Goal: Task Accomplishment & Management: Manage account settings

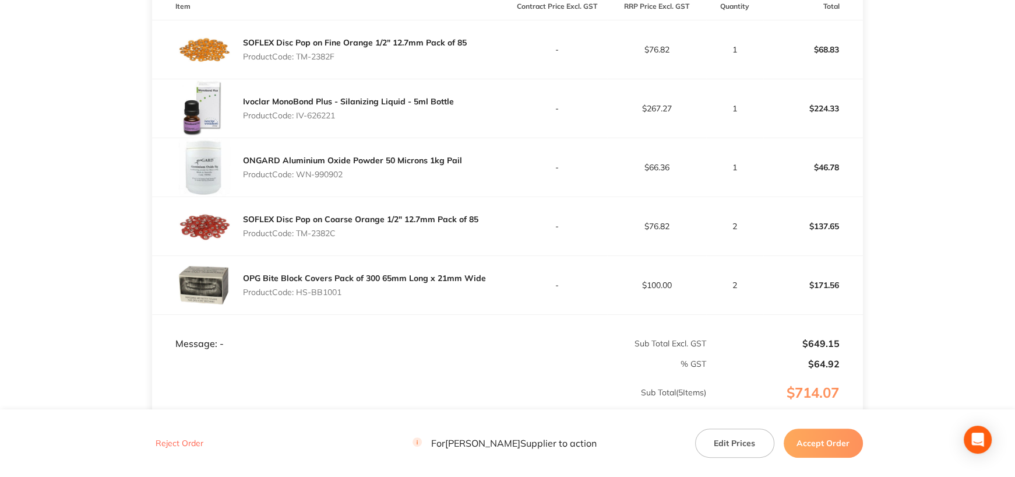
scroll to position [350, 0]
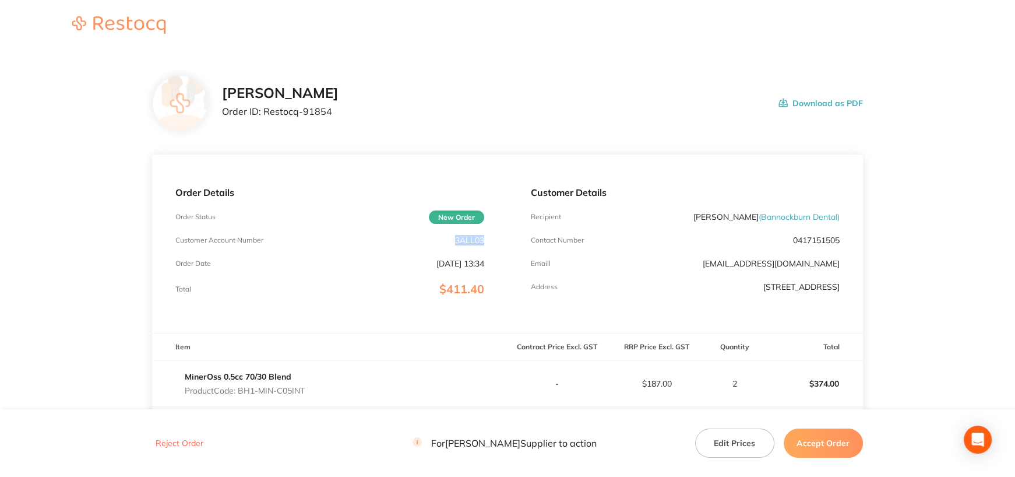
drag, startPoint x: 451, startPoint y: 238, endPoint x: 488, endPoint y: 240, distance: 37.3
click at [488, 240] on div "Order Details Order Status New Order Customer Account Number 3ALL03 Order Date …" at bounding box center [330, 243] width 356 height 178
copy p "3ALL03"
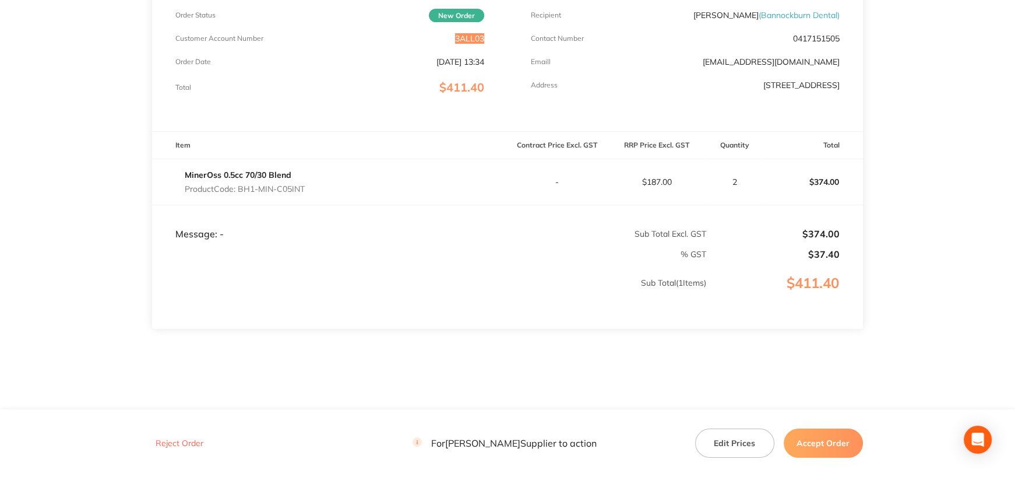
scroll to position [213, 0]
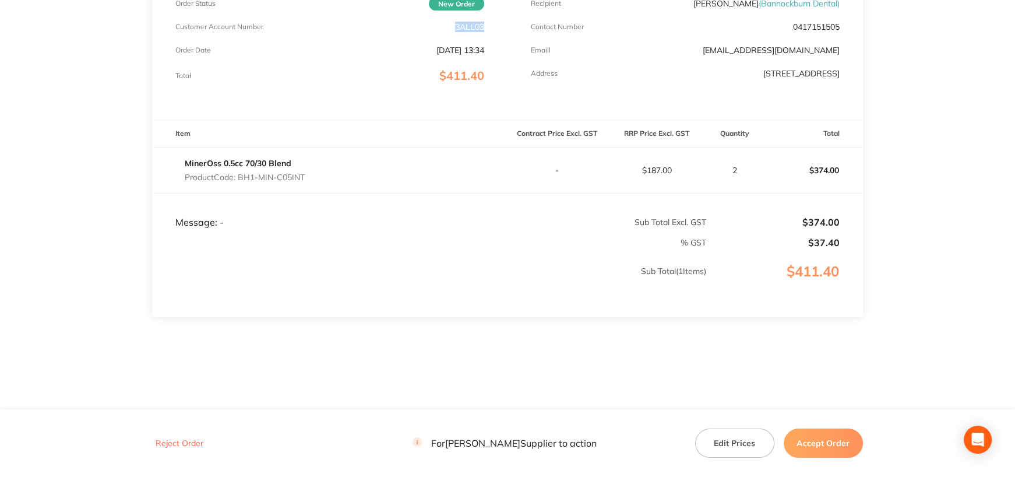
click at [830, 444] on button "Accept Order" at bounding box center [823, 442] width 79 height 29
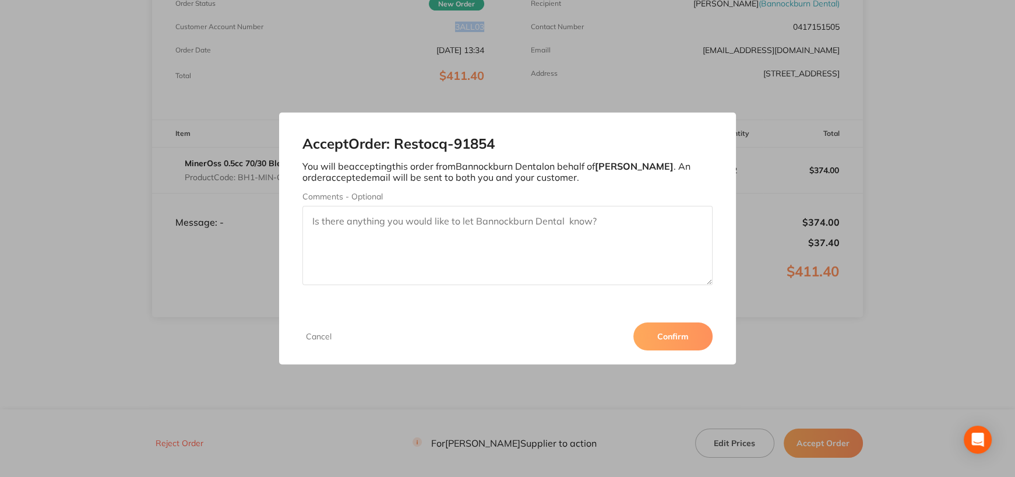
drag, startPoint x: 676, startPoint y: 335, endPoint x: 674, endPoint y: 326, distance: 8.9
click at [676, 335] on button "Confirm" at bounding box center [673, 336] width 79 height 28
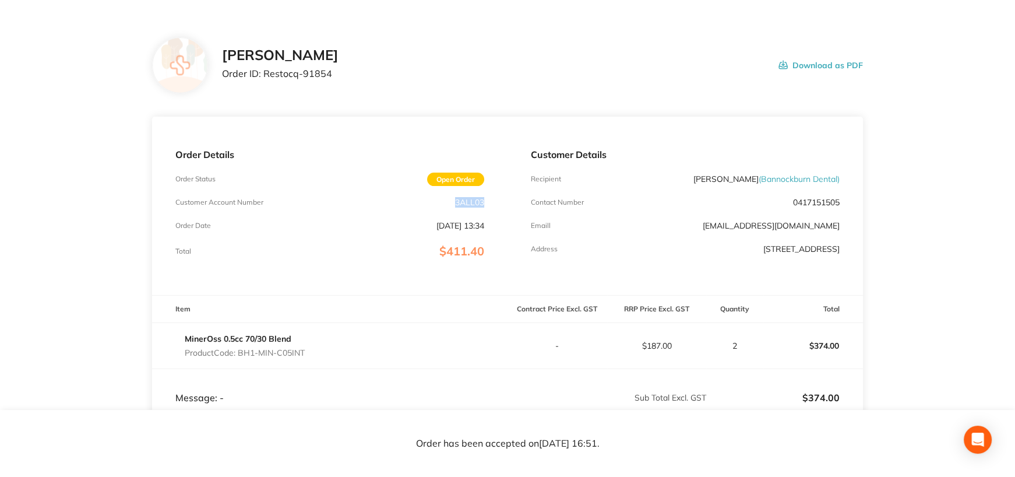
scroll to position [0, 0]
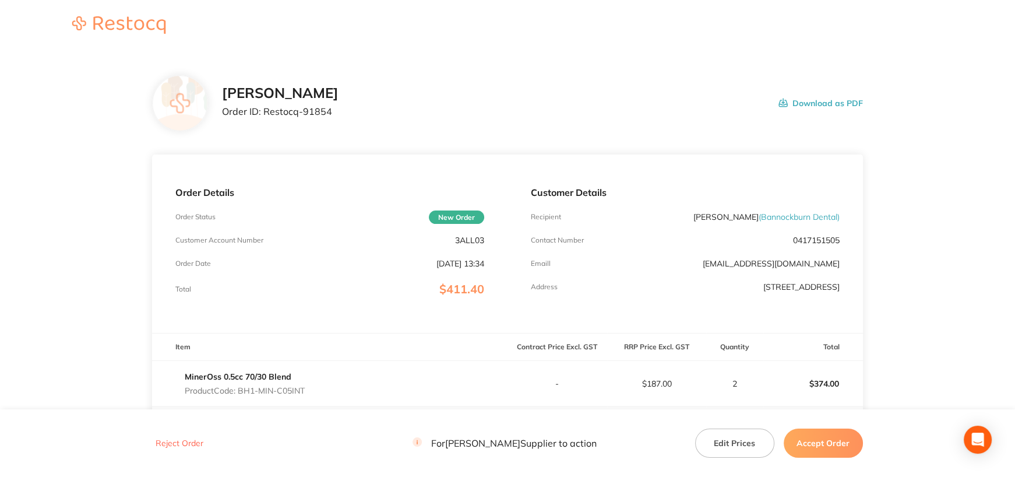
click at [825, 441] on button "Accept Order" at bounding box center [823, 442] width 79 height 29
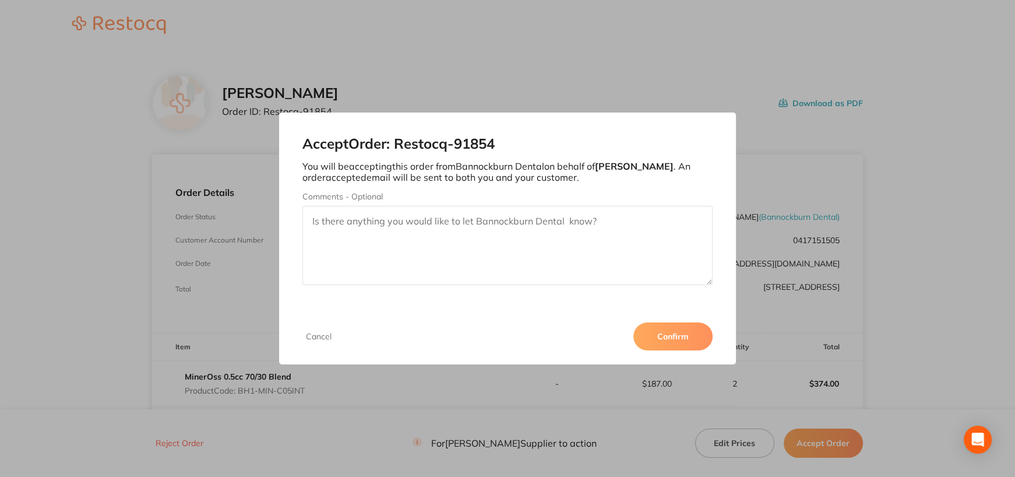
click at [692, 339] on button "Confirm" at bounding box center [673, 336] width 79 height 28
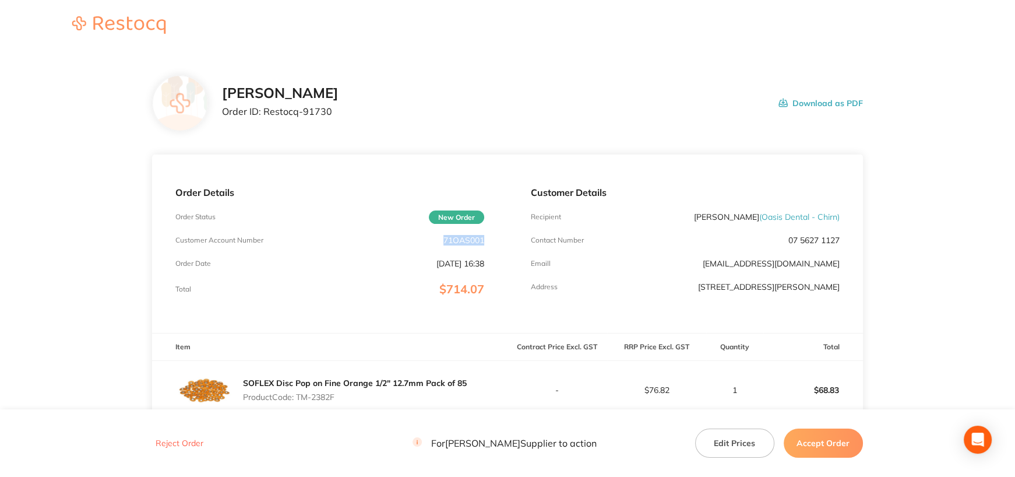
drag, startPoint x: 442, startPoint y: 238, endPoint x: 519, endPoint y: 250, distance: 78.4
click at [494, 242] on div "Order Details Order Status New Order Customer Account Number 71OAS001 Order Dat…" at bounding box center [330, 243] width 356 height 178
copy p "71OAS001"
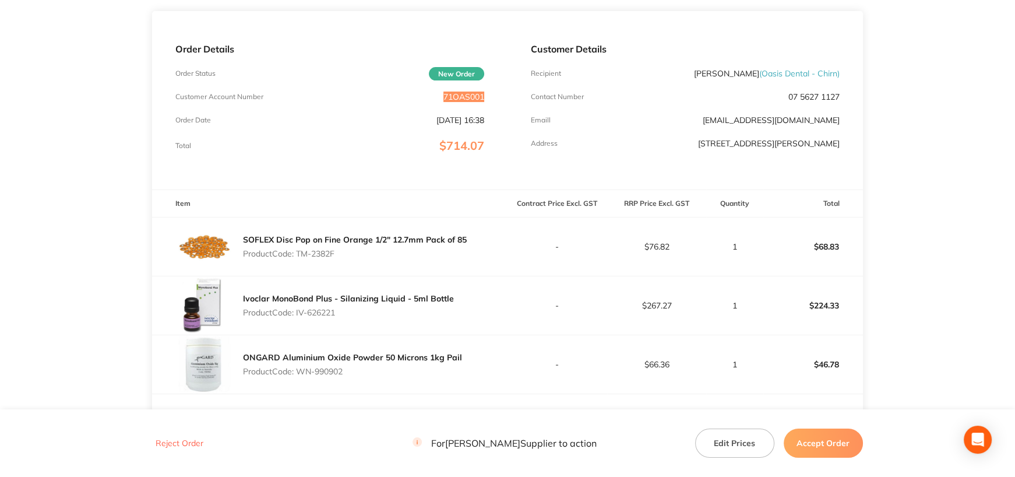
scroll to position [291, 0]
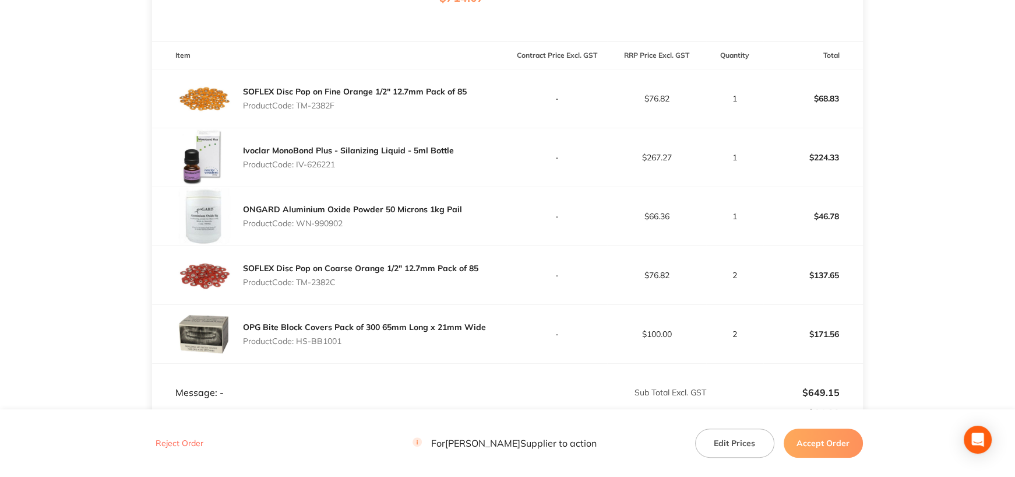
drag, startPoint x: 299, startPoint y: 106, endPoint x: 533, endPoint y: 367, distance: 350.9
click at [496, 318] on tbody "SOFLEX Disc Pop on Fine Orange 1/2" 12.7mm Pack of 85 Product Code: TM-2382F - …" at bounding box center [507, 216] width 711 height 294
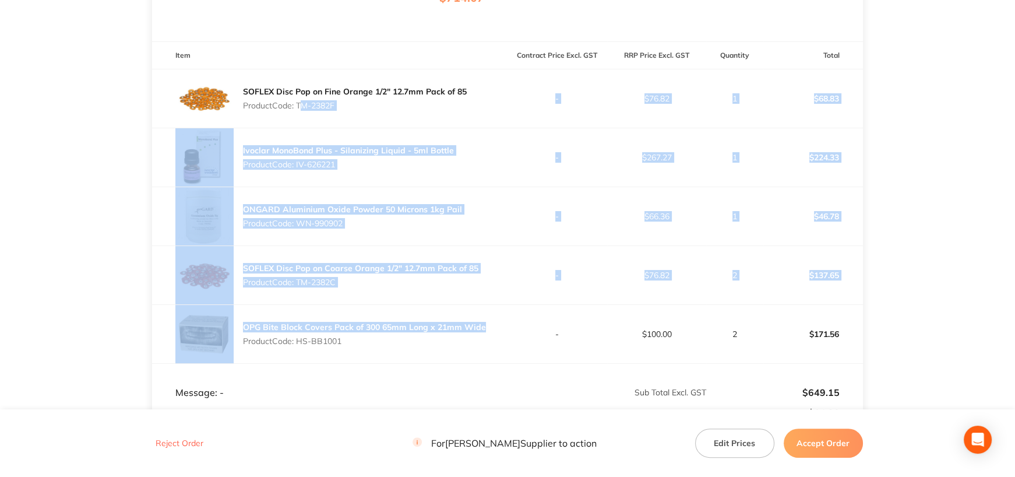
copy tbody "TM-2382F - $76.82 1 $68.83 Ivoclar MonoBond Plus - Silanizing Liquid - 5ml Bott…"
click at [409, 451] on div "Reject Order For Henry Schein Halas Supplier to action Edit Prices Accept Order" at bounding box center [507, 443] width 711 height 30
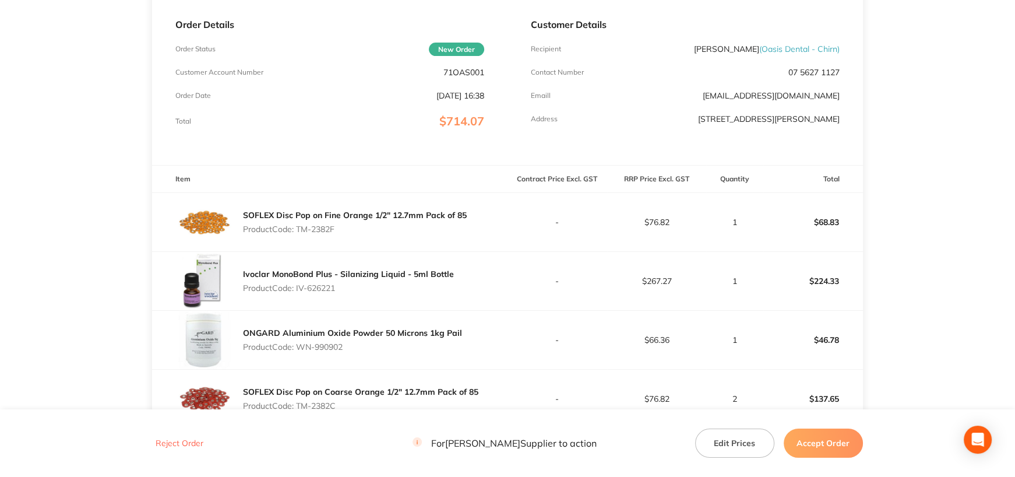
scroll to position [0, 0]
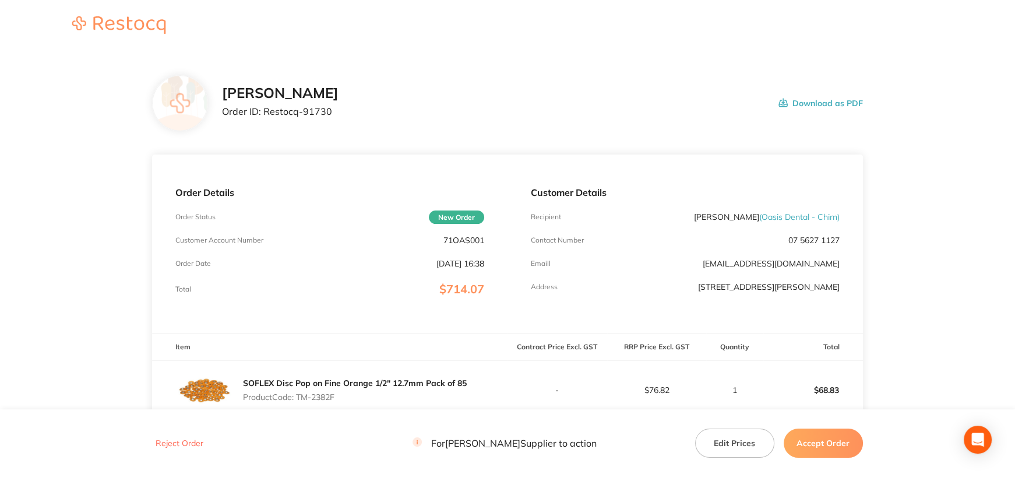
click at [444, 239] on p "71OAS001" at bounding box center [464, 240] width 41 height 9
drag, startPoint x: 443, startPoint y: 239, endPoint x: 486, endPoint y: 240, distance: 43.2
click at [486, 240] on div "Order Details Order Status New Order Customer Account Number 71OAS001 Order Dat…" at bounding box center [330, 243] width 356 height 178
copy p "71OAS001"
drag, startPoint x: 760, startPoint y: 217, endPoint x: 810, endPoint y: 217, distance: 50.7
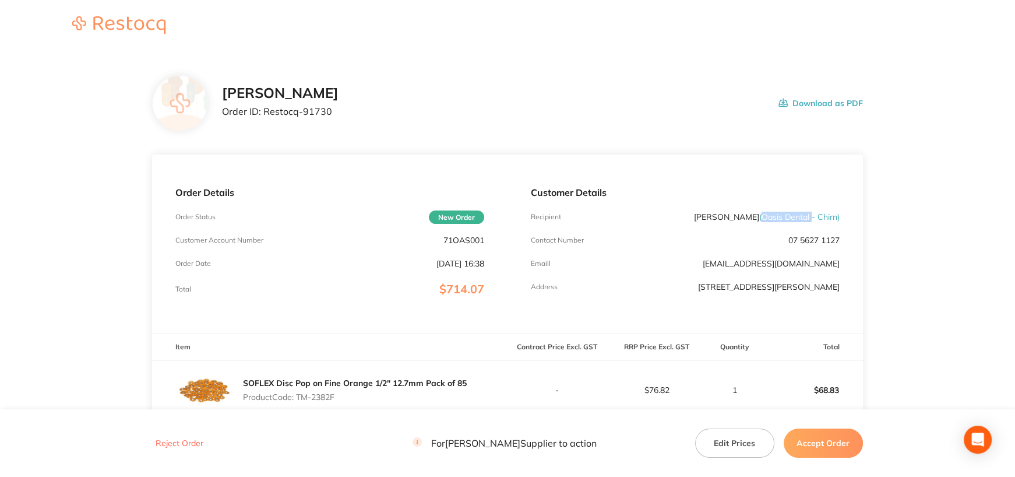
click at [810, 217] on span "( Oasis Dental - Chirn )" at bounding box center [800, 217] width 80 height 10
copy span "Oasis Dental"
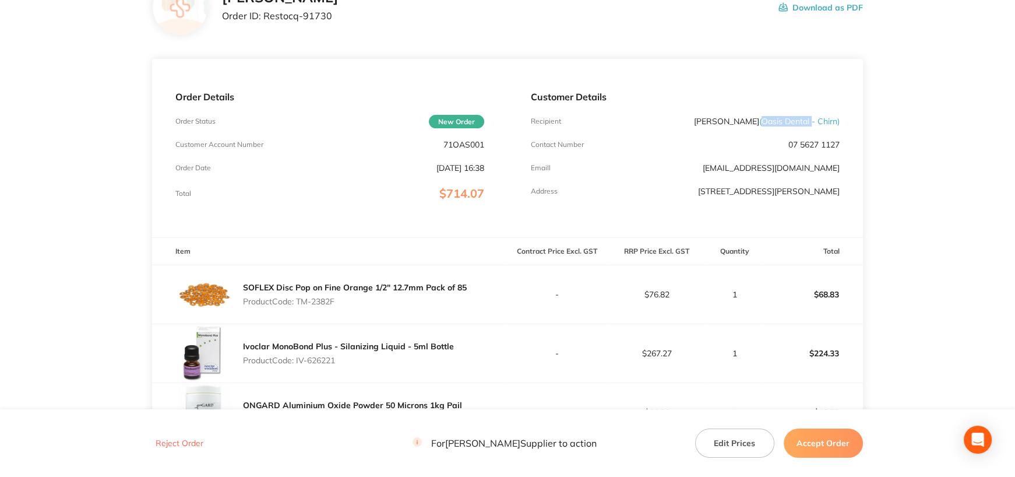
scroll to position [175, 0]
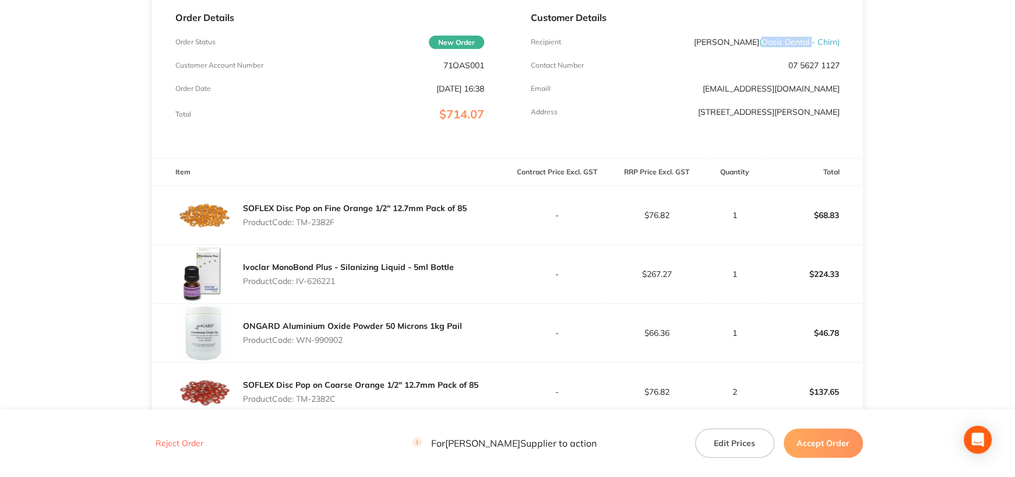
drag, startPoint x: 299, startPoint y: 220, endPoint x: 356, endPoint y: 217, distance: 56.6
click at [356, 217] on p "Product Code: TM-2382F" at bounding box center [355, 221] width 224 height 9
copy p "TM-2382F"
drag, startPoint x: 298, startPoint y: 279, endPoint x: 357, endPoint y: 279, distance: 58.9
click at [357, 279] on p "Product Code: IV-626221" at bounding box center [348, 280] width 211 height 9
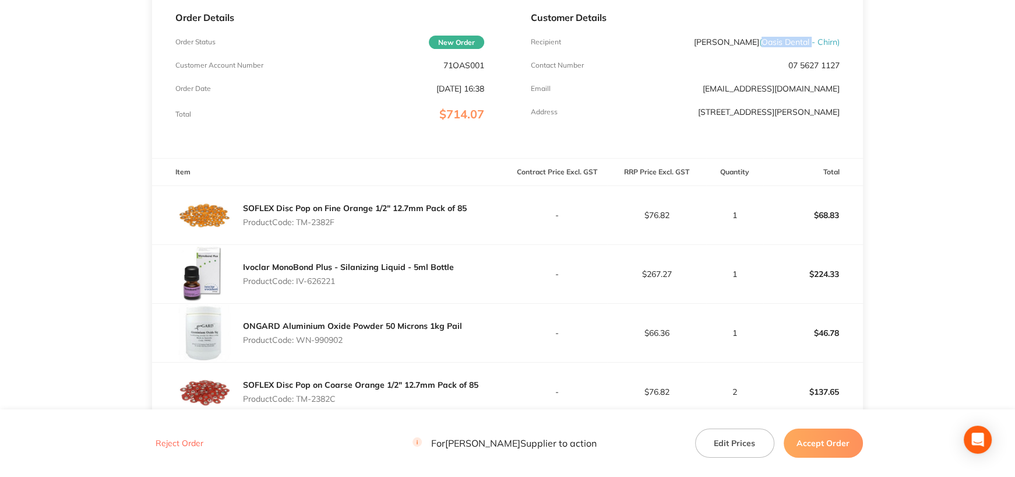
copy p "IV-626221"
drag, startPoint x: 298, startPoint y: 339, endPoint x: 387, endPoint y: 336, distance: 89.2
click at [385, 336] on p "Product Code: WN-990902" at bounding box center [352, 339] width 219 height 9
copy p "WN-990902"
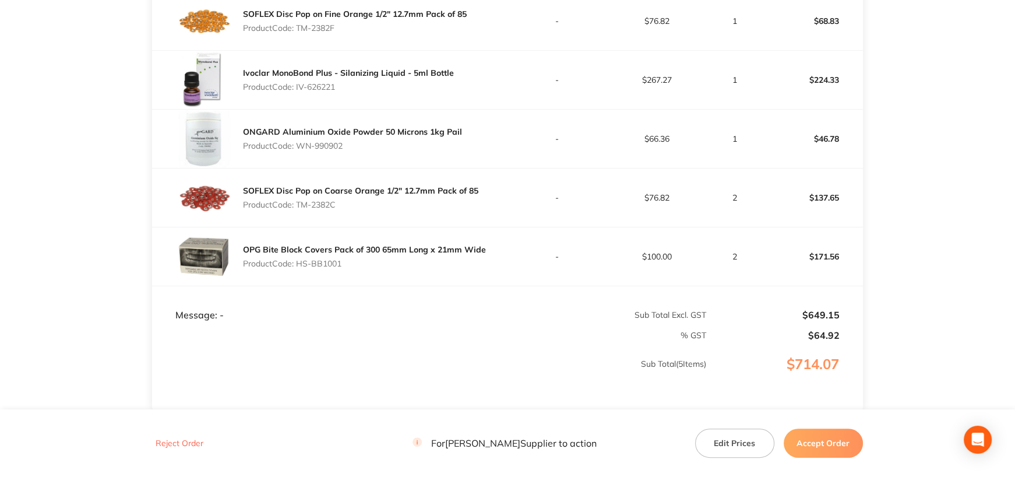
scroll to position [408, 0]
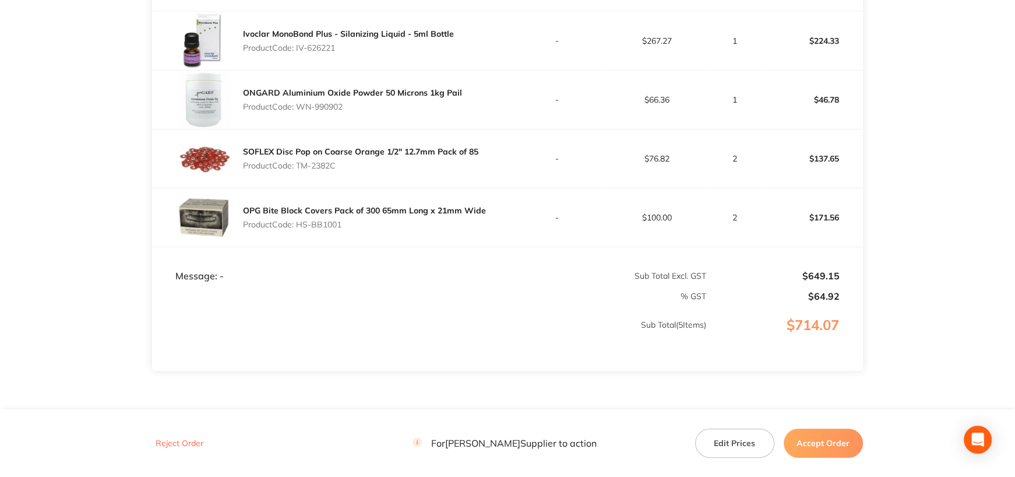
drag, startPoint x: 300, startPoint y: 164, endPoint x: 366, endPoint y: 161, distance: 65.9
click at [366, 161] on p "Product Code: TM-2382C" at bounding box center [361, 165] width 236 height 9
click at [303, 162] on p "Product Code: TM-2382C" at bounding box center [361, 165] width 236 height 9
drag, startPoint x: 298, startPoint y: 163, endPoint x: 353, endPoint y: 163, distance: 54.2
click at [353, 163] on p "Product Code: TM-2382C" at bounding box center [361, 165] width 236 height 9
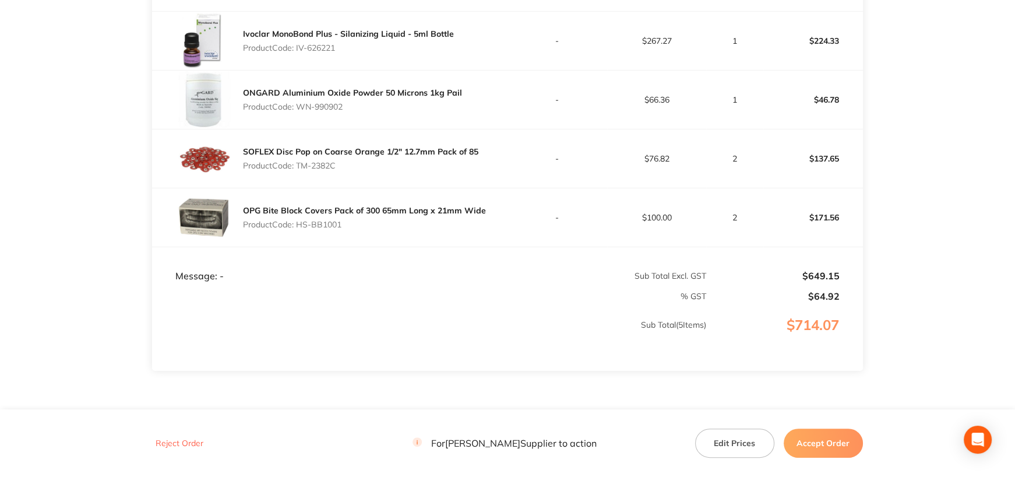
copy p "TM-2382C"
drag, startPoint x: 297, startPoint y: 223, endPoint x: 367, endPoint y: 226, distance: 70.6
click at [367, 226] on p "Product Code: HS-BB1001" at bounding box center [364, 224] width 243 height 9
copy p "HS-BB1001"
drag, startPoint x: 845, startPoint y: 445, endPoint x: 843, endPoint y: 439, distance: 6.8
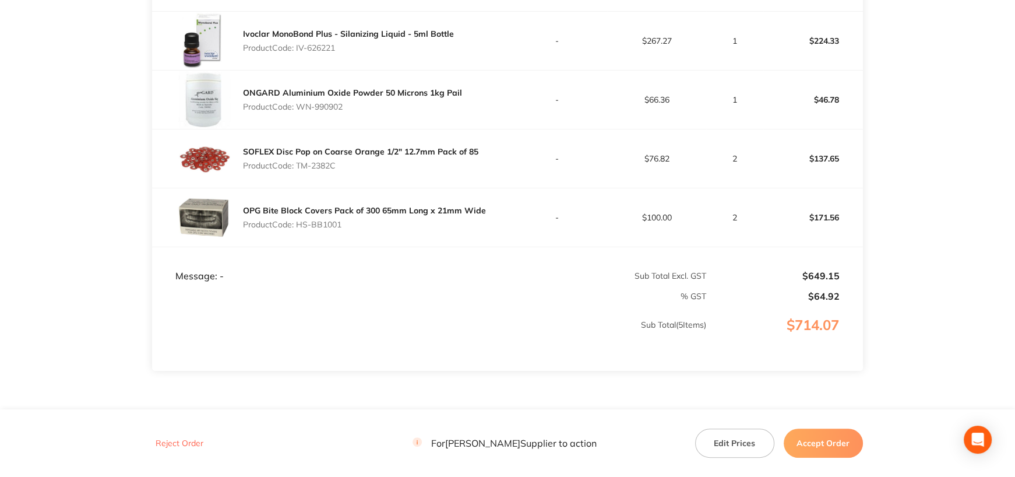
click at [845, 445] on button "Accept Order" at bounding box center [823, 442] width 79 height 29
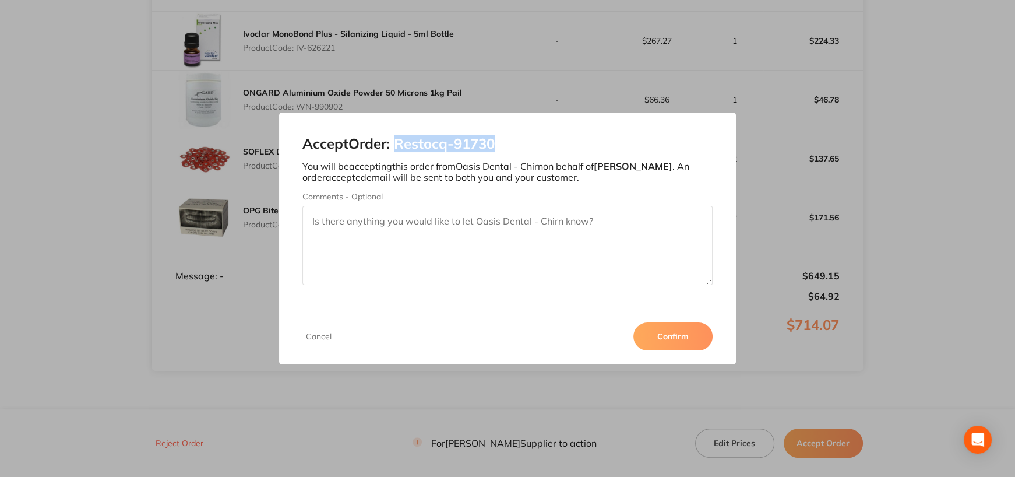
drag, startPoint x: 410, startPoint y: 143, endPoint x: 558, endPoint y: 145, distance: 148.7
click at [558, 145] on h2 "Accept Order: Restocq- 91730" at bounding box center [508, 144] width 410 height 16
copy h2 "Restocq- 91730"
click at [665, 338] on button "Confirm" at bounding box center [673, 336] width 79 height 28
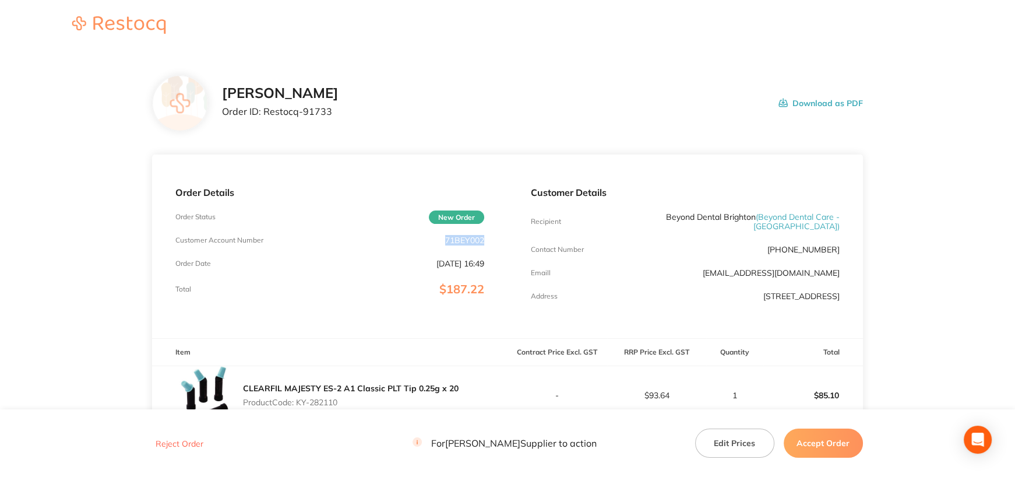
drag, startPoint x: 447, startPoint y: 238, endPoint x: 507, endPoint y: 246, distance: 60.5
click at [504, 241] on div "Order Details Order Status New Order Customer Account Number 71BEY002 Order Dat…" at bounding box center [330, 246] width 356 height 184
copy p "71BEY002"
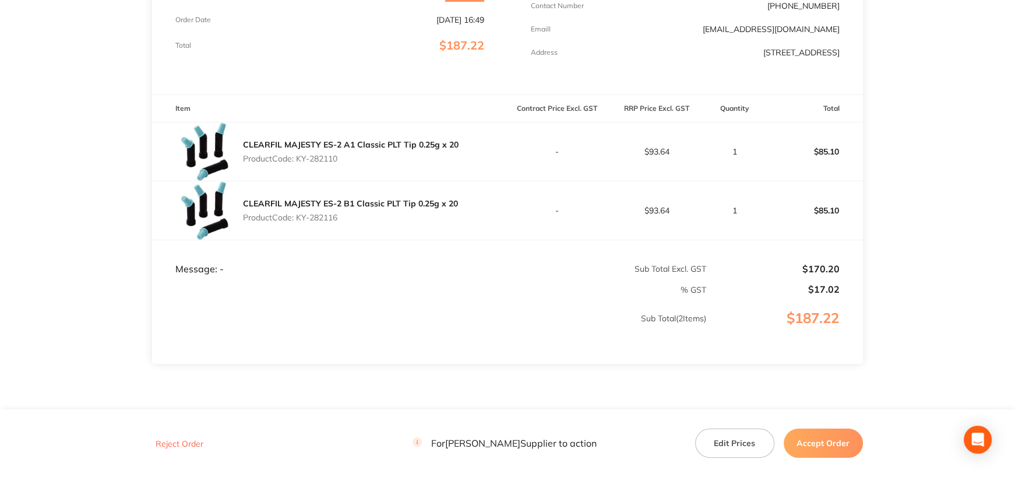
scroll to position [290, 0]
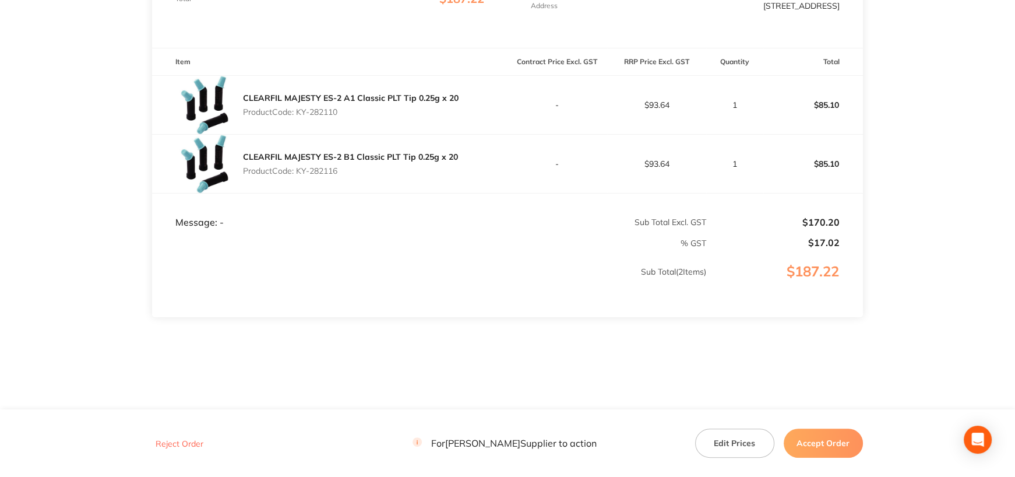
drag, startPoint x: 297, startPoint y: 112, endPoint x: 421, endPoint y: 133, distance: 126.0
click at [384, 112] on p "Product Code: KY-282110" at bounding box center [351, 111] width 216 height 9
copy p "KY-282110"
click at [920, 127] on main "Henry Schein Halas Order ID: Restocq- 91733 Download as PDF Order Details Order…" at bounding box center [507, 86] width 1015 height 649
drag, startPoint x: 298, startPoint y: 170, endPoint x: 360, endPoint y: 170, distance: 61.8
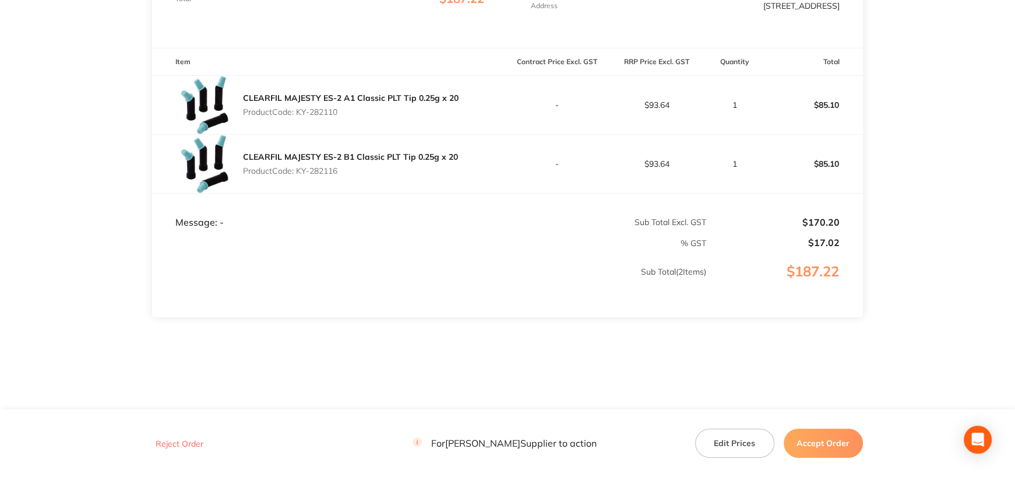
click at [360, 170] on p "Product Code: KY-282116" at bounding box center [350, 170] width 215 height 9
copy p "KY-282116"
click at [817, 445] on button "Accept Order" at bounding box center [823, 442] width 79 height 29
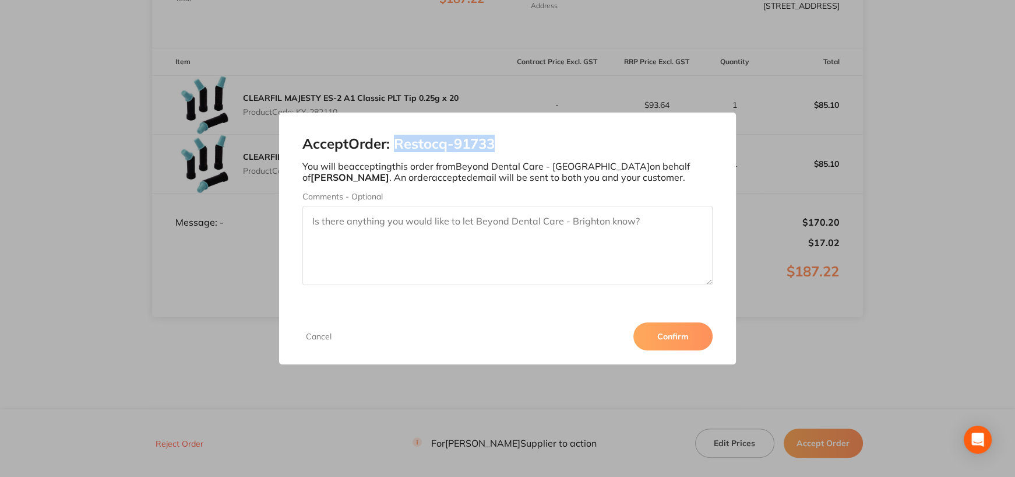
drag, startPoint x: 400, startPoint y: 140, endPoint x: 536, endPoint y: 138, distance: 136.4
click at [536, 138] on h2 "Accept Order: Restocq- 91733" at bounding box center [508, 144] width 410 height 16
copy h2 "Restocq- 91733"
drag, startPoint x: 669, startPoint y: 322, endPoint x: 735, endPoint y: 341, distance: 67.9
click at [669, 322] on button "Confirm" at bounding box center [673, 336] width 79 height 28
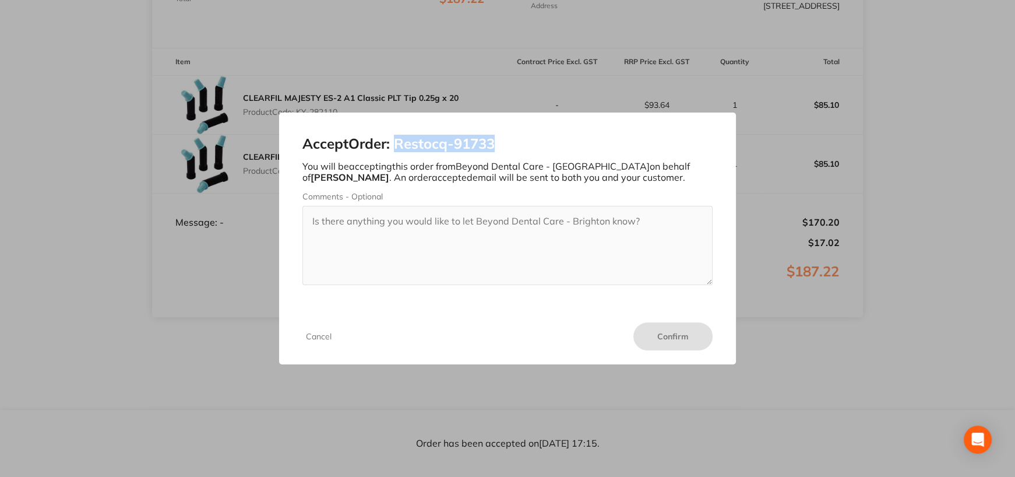
scroll to position [290, 0]
